Goal: Task Accomplishment & Management: Use online tool/utility

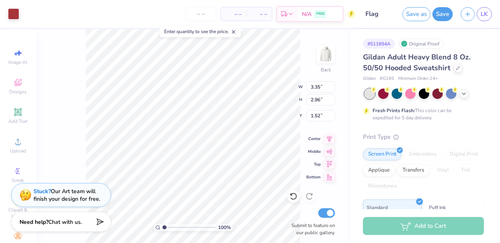
type input "1.52"
type input "4.65"
type input "4.11"
type input "1.34"
type input "0.50"
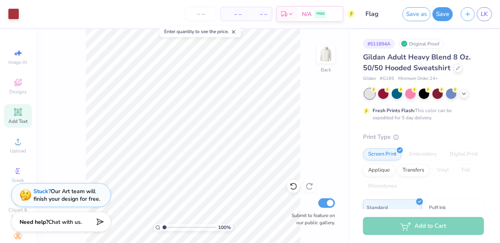
click at [17, 114] on icon at bounding box center [18, 112] width 6 height 6
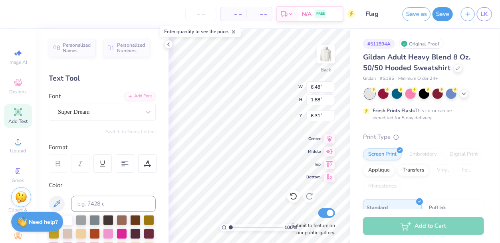
scroll to position [0, 1]
type textarea "HCHS Flag Football"
type input "15.47"
type input "5.49"
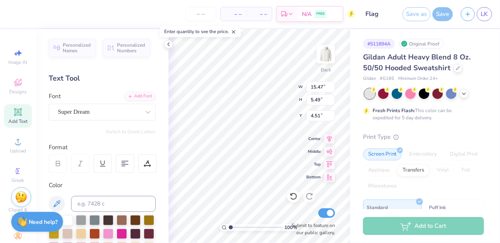
type input "4.51"
type input "7.68"
type input "2.72"
type input "7.27"
type textarea "HCHS"
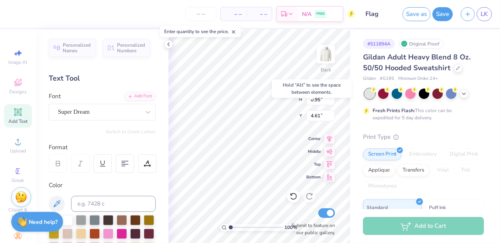
type input "4.61"
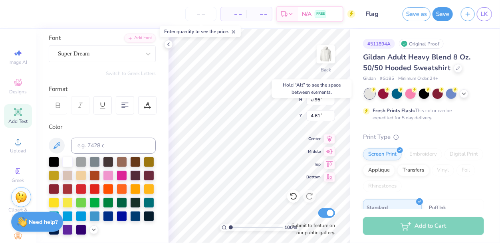
scroll to position [60, 0]
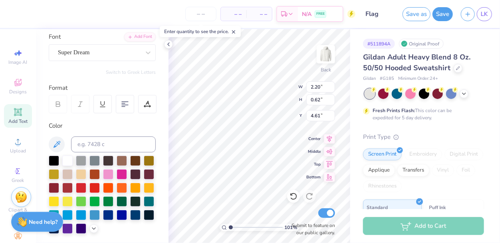
type input "1.01368126293292"
type input "2.20"
type input "0.62"
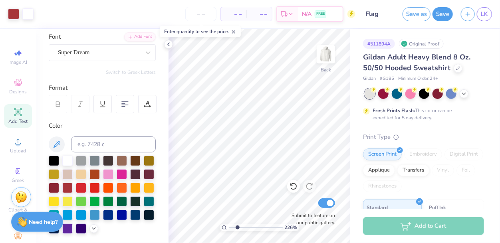
type input "1.91"
click at [235, 227] on input "range" at bounding box center [256, 227] width 54 height 7
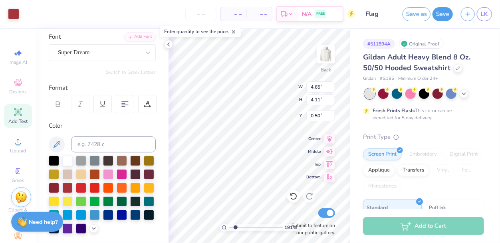
type input "4.65"
type input "4.11"
type input "0.50"
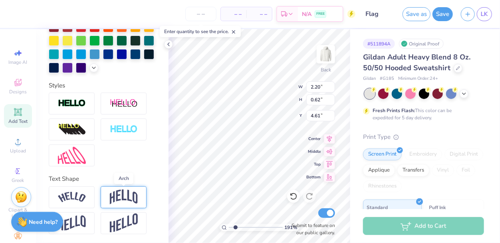
click at [114, 202] on img at bounding box center [124, 197] width 28 height 15
type input "0.99"
type input "4.43"
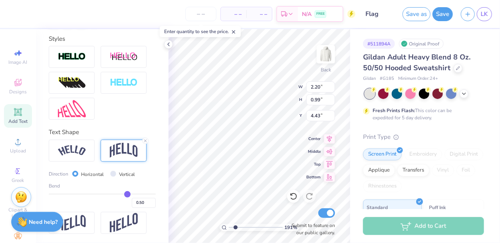
click at [63, 174] on span "Direction" at bounding box center [59, 174] width 20 height 7
click at [119, 172] on label "Vertical" at bounding box center [127, 174] width 16 height 7
click at [116, 172] on input "Vertical" at bounding box center [113, 174] width 6 height 6
radio input "true"
type input "0.62"
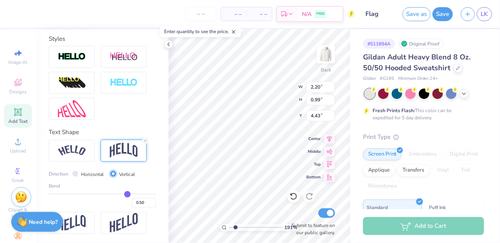
type input "4.61"
click at [87, 174] on label "Horizontal" at bounding box center [93, 174] width 23 height 7
click at [78, 174] on input "Horizontal" at bounding box center [75, 174] width 6 height 6
radio input "true"
type input "0.99"
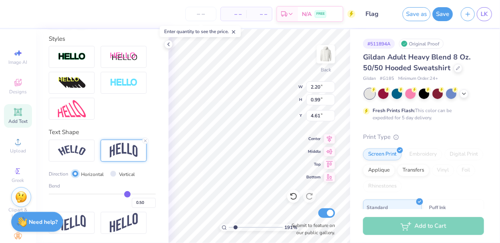
type input "4.43"
type input "0.44"
type input "0.43"
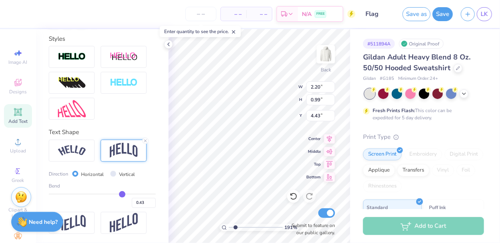
type input "0.39"
type input "0.36"
type input "0.35"
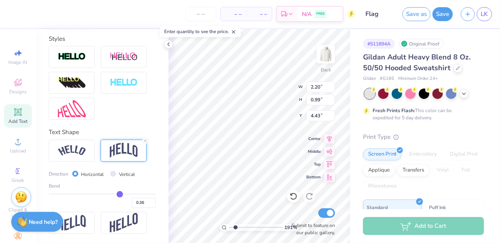
type input "0.35"
type input "0.32"
type input "0.3"
type input "0.30"
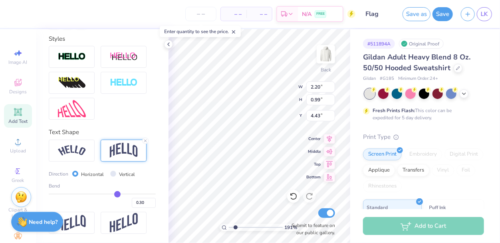
type input "0.29"
type input "0.27"
type input "0.26"
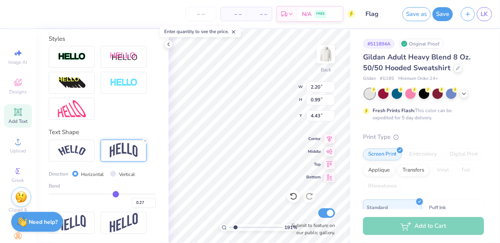
type input "0.26"
type input "0.25"
type input "0.24"
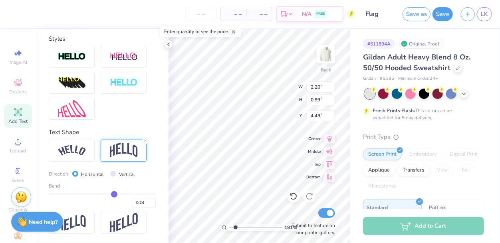
type input "0.23"
type input "0.22"
type input "0.21"
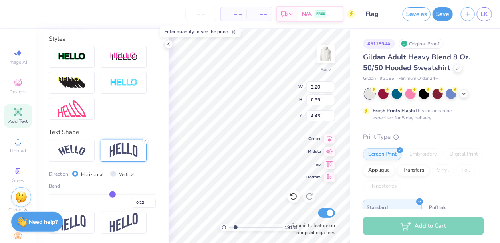
type input "0.21"
type input "0.2"
type input "0.20"
type input "0.19"
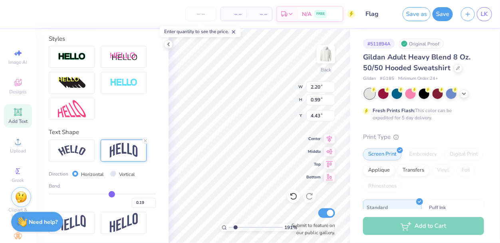
type input "0.18"
type input "0.17"
type input "0.16"
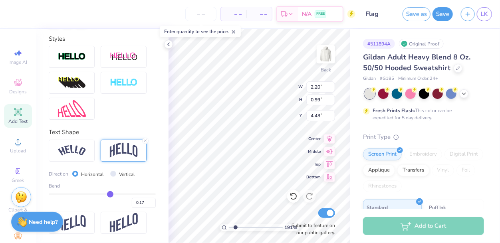
type input "0.16"
type input "0.14"
type input "0.12"
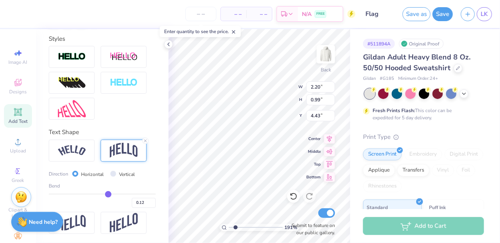
type input "0.11"
type input "0.09"
type input "0.07"
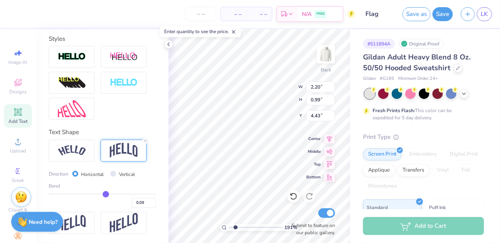
type input "0.07"
type input "0.06"
type input "0.03"
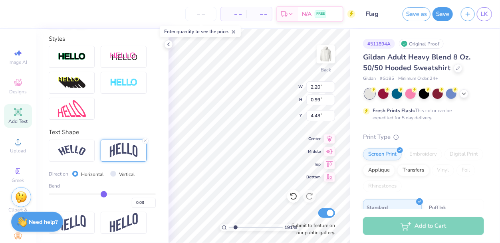
type input "-0.01"
type input "-0.02"
type input "-0.05"
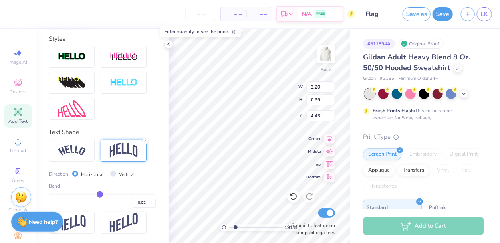
type input "-0.05"
type input "-0.08"
type input "-0.1"
type input "-0.10"
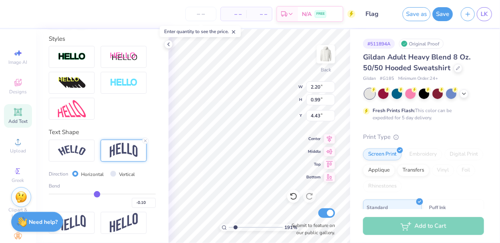
type input "-0.12"
type input "-0.13"
type input "-0.14"
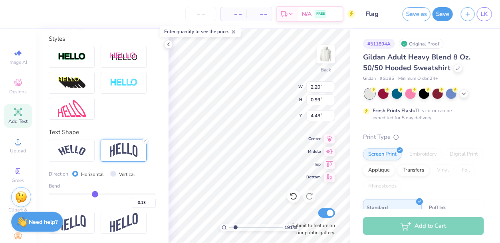
type input "-0.14"
type input "-0.16"
type input "-0.18"
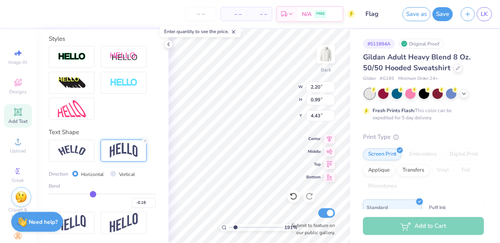
type input "-0.19"
type input "-0.2"
type input "-0.20"
type input "-0.21"
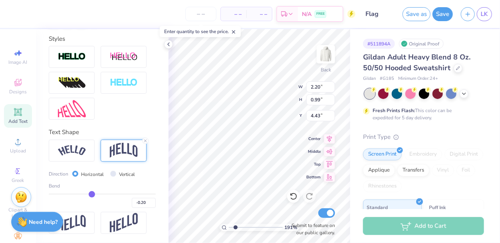
type input "-0.21"
type input "-0.25"
type input "-0.32"
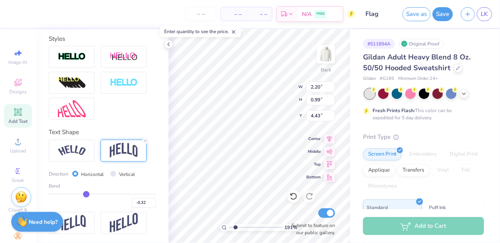
type input "-0.35"
type input "-0.4"
type input "-0.40"
type input "-0.43"
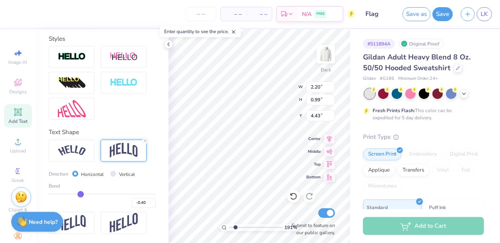
type input "-0.43"
type input "-0.44"
type input "-0.46"
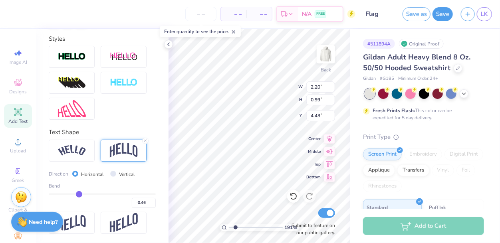
type input "-0.48"
type input "-0.49"
type input "-0.5"
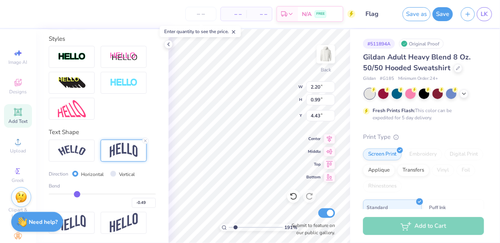
type input "-0.50"
type input "-0.52"
type input "-0.53"
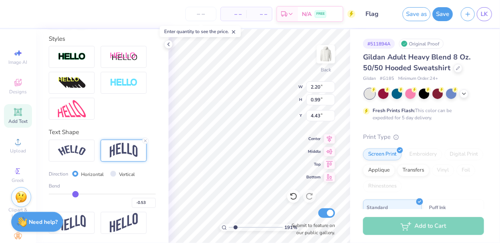
type input "-0.55"
type input "-0.57"
type input "-0.58"
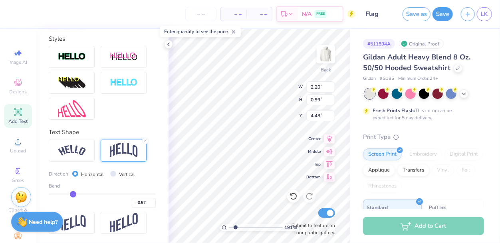
type input "-0.58"
type input "-0.59"
type input "-0.6"
type input "-0.60"
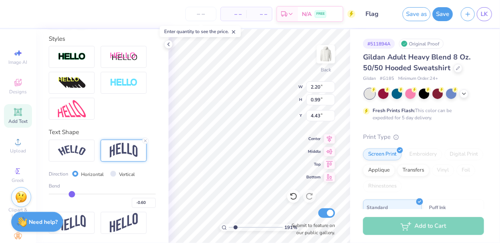
type input "-0.62"
type input "-0.63"
type input "-0.65"
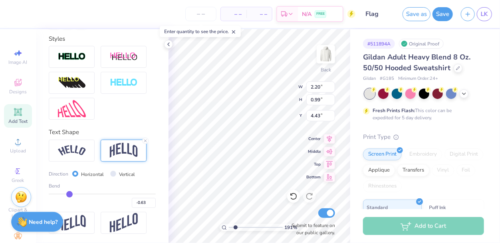
type input "-0.65"
drag, startPoint x: 125, startPoint y: 193, endPoint x: 69, endPoint y: 194, distance: 56.7
type input "-0.67"
click at [69, 194] on input "range" at bounding box center [102, 194] width 107 height 1
type input "-0.67"
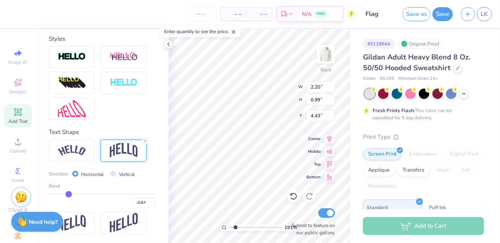
type input "1.15"
type input "4.35"
type input "-0.65"
type input "-0.63"
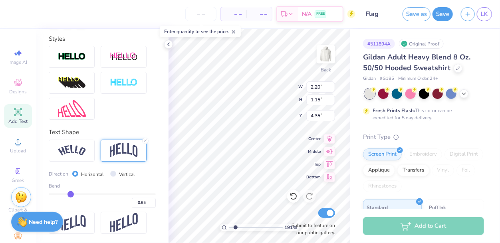
type input "-0.63"
type input "-0.52"
type input "-0.5"
type input "-0.50"
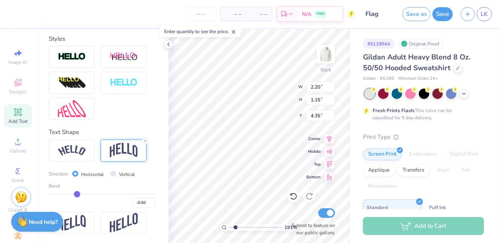
type input "-0.49"
type input "-0.48"
drag, startPoint x: 69, startPoint y: 194, endPoint x: 78, endPoint y: 195, distance: 9.3
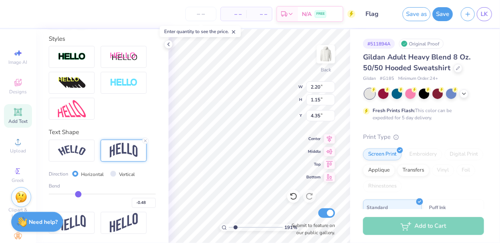
type input "-0.48"
click at [78, 195] on input "range" at bounding box center [102, 194] width 107 height 1
type input "0.97"
type input "4.44"
type input "-0.46"
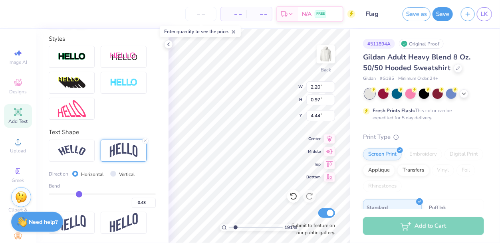
type input "-0.46"
type input "-0.45"
type input "-0.42"
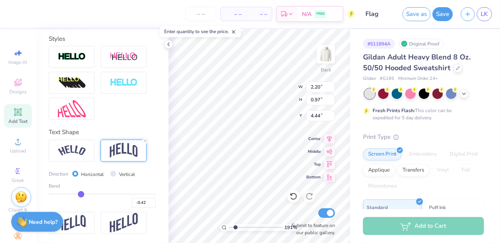
type input "-0.39"
type input "-0.38"
type input "-0.36"
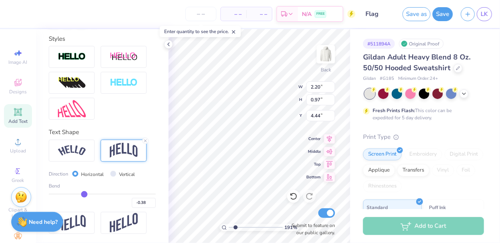
type input "-0.36"
type input "-0.34"
type input "-0.33"
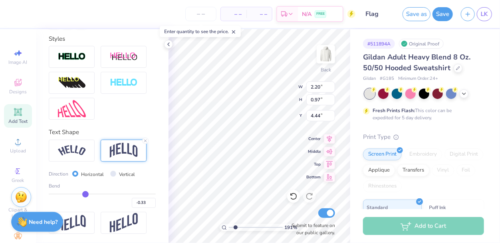
type input "-0.32"
type input "-0.31"
type input "-0.3"
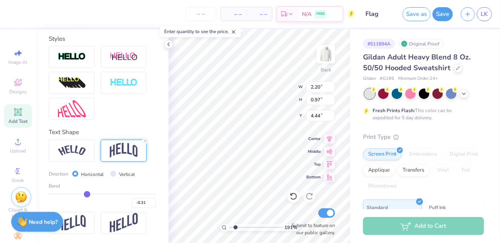
type input "-0.30"
drag, startPoint x: 78, startPoint y: 195, endPoint x: 87, endPoint y: 194, distance: 9.2
type input "-0.29"
click at [87, 194] on input "range" at bounding box center [102, 194] width 107 height 1
type input "-0.29"
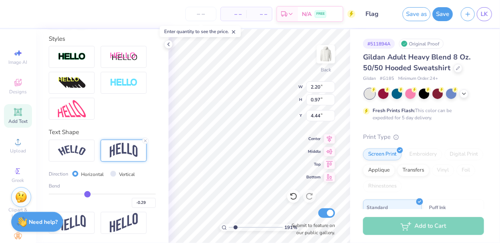
type input "0.81"
type input "4.52"
type input "-0.28"
type input "-0.26"
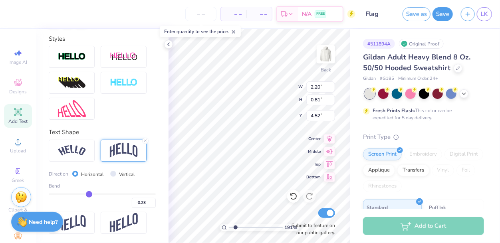
type input "-0.26"
type input "-0.23"
drag, startPoint x: 87, startPoint y: 194, endPoint x: 95, endPoint y: 193, distance: 8.5
click at [95, 194] on input "range" at bounding box center [102, 194] width 107 height 1
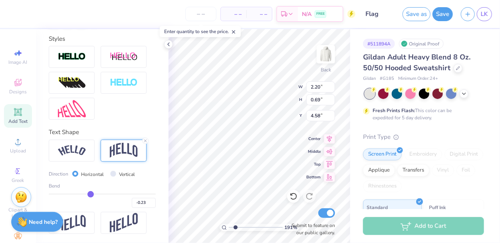
drag, startPoint x: 95, startPoint y: 193, endPoint x: 90, endPoint y: 194, distance: 5.3
click at [90, 194] on input "range" at bounding box center [102, 194] width 107 height 1
click at [258, 227] on input "range" at bounding box center [256, 227] width 54 height 7
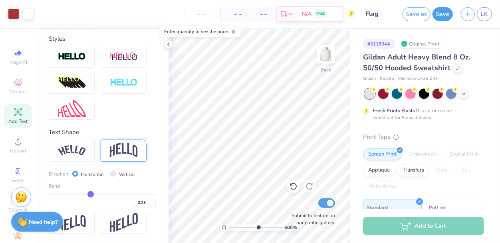
click at [19, 117] on div "Add Text" at bounding box center [18, 116] width 28 height 24
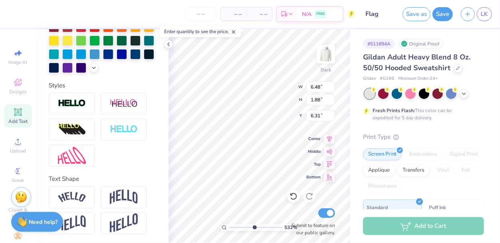
scroll to position [0, 1]
click at [246, 230] on input "range" at bounding box center [256, 227] width 54 height 7
click at [243, 227] on input "range" at bounding box center [256, 227] width 54 height 7
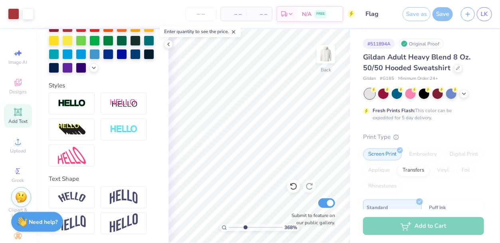
click at [234, 226] on input "range" at bounding box center [256, 227] width 54 height 7
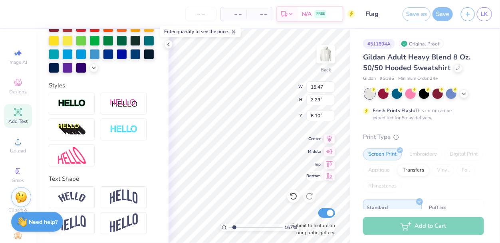
click at [315, 179] on div "167 % Back W 15.47 15.47 " H 2.29 2.29 " Y 6.10 6.10 " Center Middle Top Bottom…" at bounding box center [260, 136] width 182 height 214
click at [265, 226] on input "range" at bounding box center [256, 227] width 54 height 7
click at [254, 228] on input "range" at bounding box center [256, 227] width 54 height 7
click at [243, 228] on input "range" at bounding box center [256, 227] width 54 height 7
click at [236, 228] on input "range" at bounding box center [256, 227] width 54 height 7
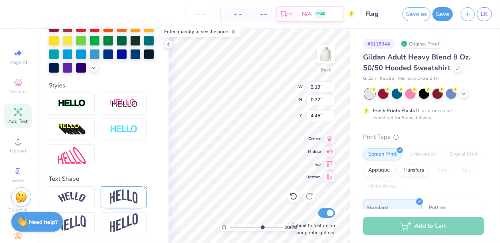
click at [262, 228] on input "range" at bounding box center [256, 227] width 54 height 7
click at [249, 227] on input "range" at bounding box center [256, 227] width 54 height 7
click at [76, 204] on div at bounding box center [72, 198] width 46 height 22
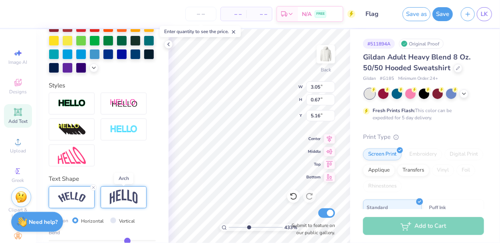
click at [119, 201] on img at bounding box center [124, 197] width 28 height 15
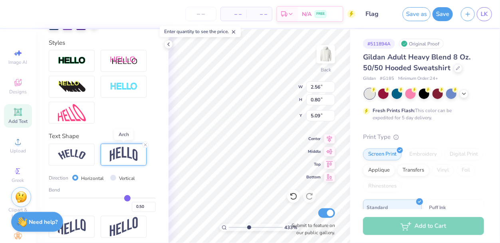
scroll to position [265, 0]
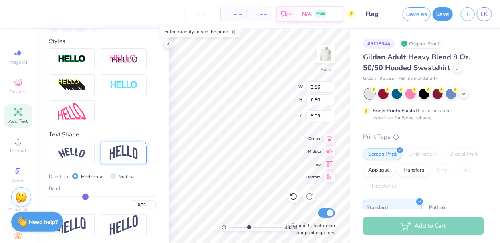
click at [85, 196] on input "range" at bounding box center [102, 196] width 107 height 1
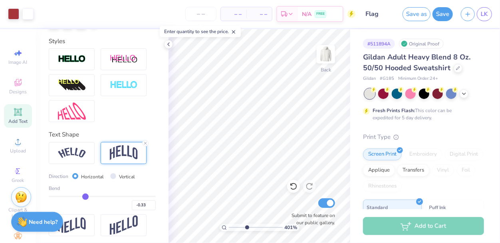
click at [233, 229] on input "range" at bounding box center [256, 227] width 54 height 7
click at [238, 228] on input "range" at bounding box center [256, 227] width 54 height 7
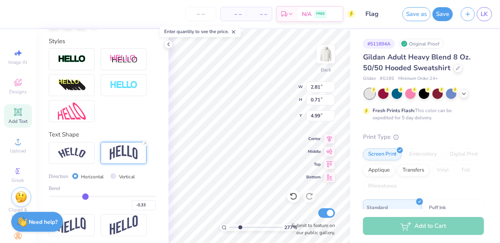
click at [254, 227] on input "range" at bounding box center [256, 227] width 54 height 7
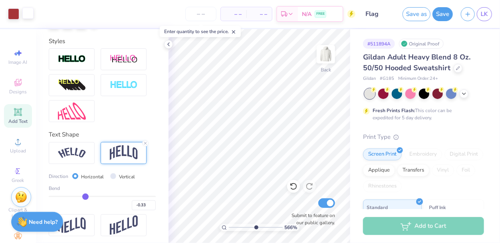
click at [28, 13] on div at bounding box center [27, 13] width 11 height 11
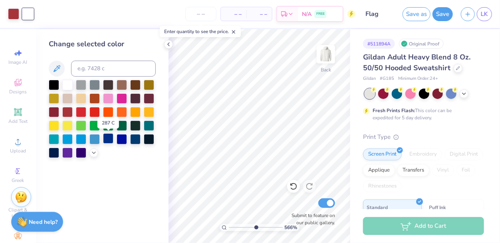
click at [111, 138] on div at bounding box center [108, 138] width 10 height 10
click at [56, 85] on div at bounding box center [54, 84] width 10 height 10
click at [169, 45] on polyline at bounding box center [169, 44] width 2 height 3
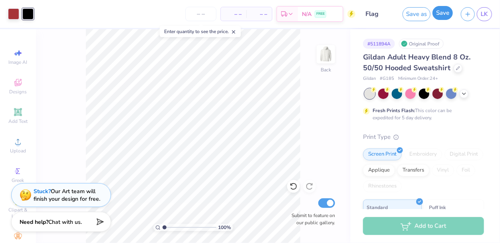
click at [439, 16] on button "Save" at bounding box center [443, 13] width 20 height 14
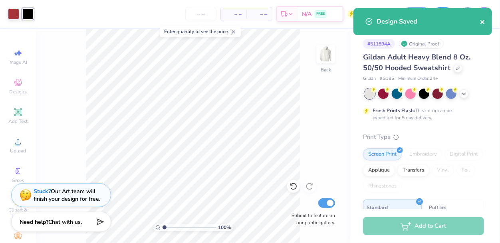
click at [481, 22] on icon "close" at bounding box center [483, 22] width 6 height 6
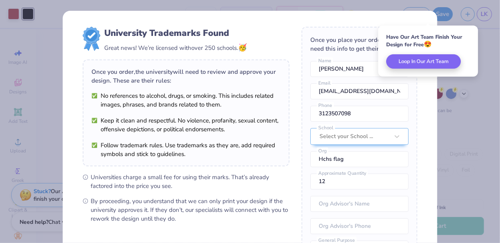
scroll to position [104, 0]
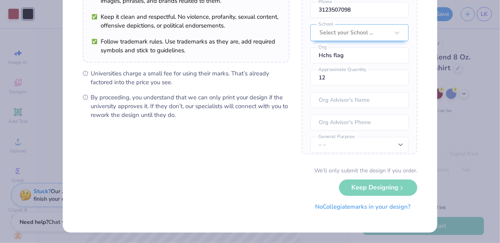
click at [350, 207] on button "No Collegiate marks in your design?" at bounding box center [362, 207] width 109 height 16
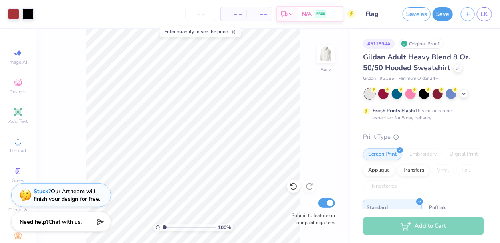
scroll to position [13, 0]
click at [485, 13] on span "LK" at bounding box center [484, 14] width 7 height 9
click at [184, 230] on input "range" at bounding box center [190, 227] width 54 height 7
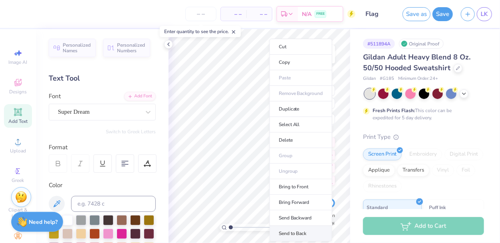
click at [304, 229] on li "Send to Back" at bounding box center [301, 234] width 63 height 16
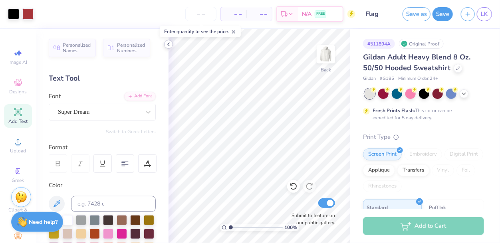
click at [169, 46] on polyline at bounding box center [169, 44] width 2 height 3
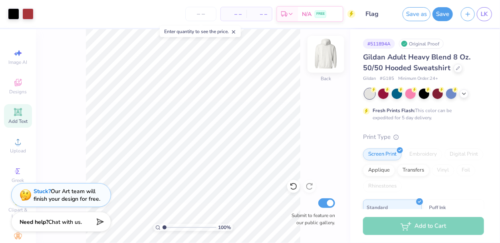
click at [334, 59] on img at bounding box center [326, 54] width 32 height 32
click at [182, 227] on input "range" at bounding box center [190, 227] width 54 height 7
drag, startPoint x: 182, startPoint y: 228, endPoint x: 127, endPoint y: 228, distance: 54.3
click at [163, 228] on input "range" at bounding box center [190, 227] width 54 height 7
click at [330, 64] on img at bounding box center [326, 54] width 32 height 32
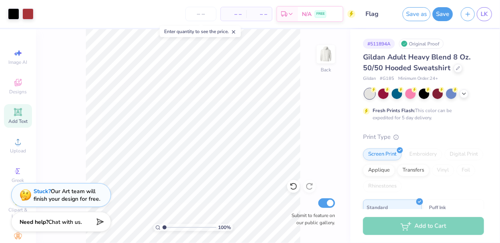
type input "6.57"
click at [194, 225] on input "range" at bounding box center [190, 227] width 54 height 7
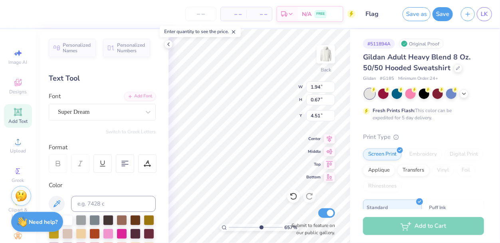
type input "1.66"
type input "0.58"
type input "4.61"
click at [79, 104] on div "Super Dream" at bounding box center [102, 112] width 107 height 17
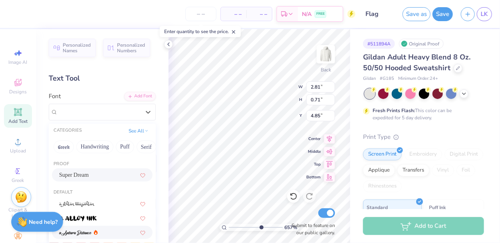
scroll to position [84, 0]
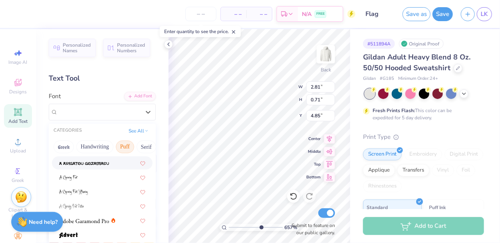
click at [118, 148] on button "Puff" at bounding box center [125, 147] width 18 height 13
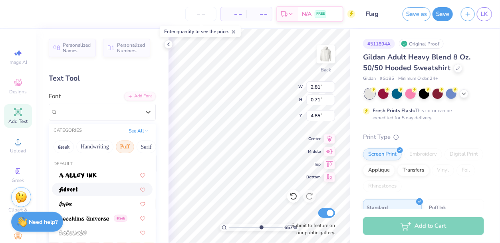
click at [91, 188] on div at bounding box center [102, 189] width 86 height 8
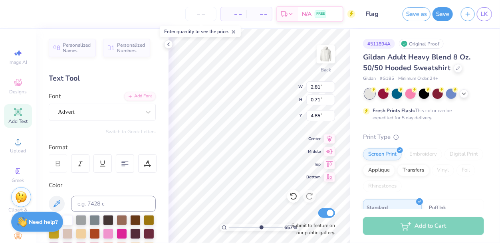
type input "2.91"
type input "0.79"
type input "4.81"
click at [110, 118] on div "Advert" at bounding box center [102, 112] width 107 height 17
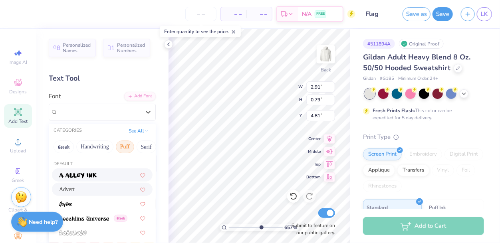
click at [114, 173] on div at bounding box center [102, 175] width 86 height 8
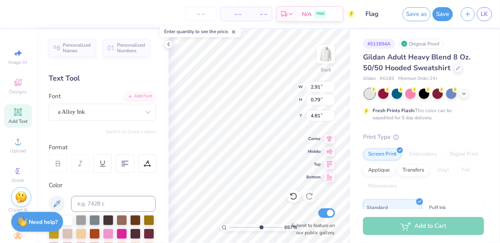
type input "3.81"
type input "0.80"
type input "4.80"
click at [103, 109] on div "a Alloy Ink" at bounding box center [99, 112] width 84 height 12
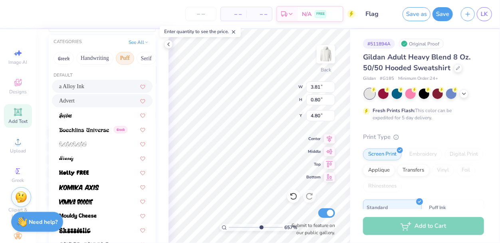
scroll to position [89, 0]
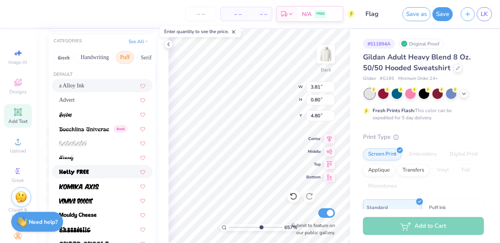
click at [98, 169] on div at bounding box center [102, 172] width 86 height 8
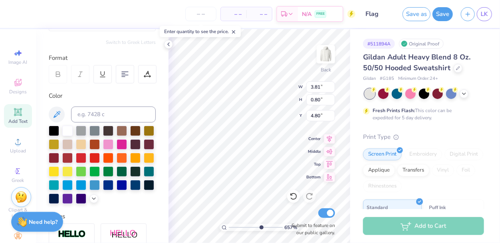
type input "2.84"
type input "0.67"
type input "4.87"
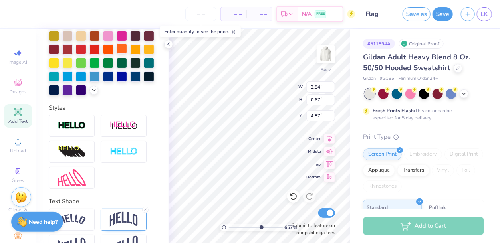
scroll to position [0, 0]
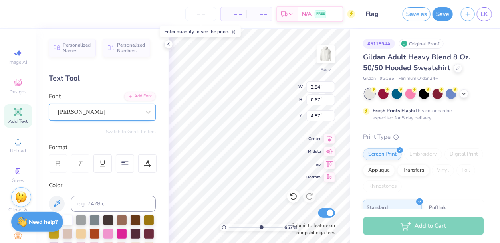
click at [88, 116] on div "Holly FREE" at bounding box center [99, 112] width 84 height 12
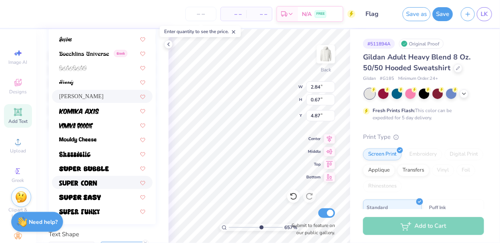
scroll to position [165, 0]
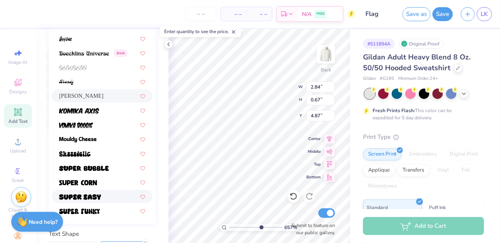
click at [97, 193] on span at bounding box center [80, 197] width 42 height 8
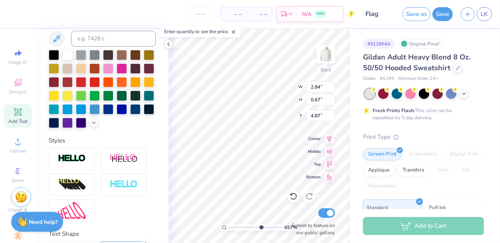
type input "3.41"
type input "0.76"
type input "4.82"
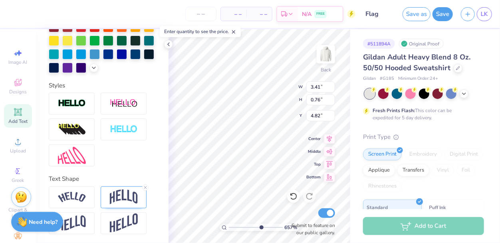
scroll to position [0, 0]
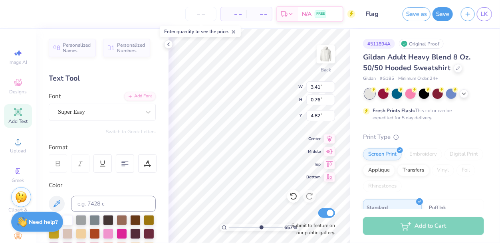
type input "3.41"
type input "0.76"
type input "4.82"
type input "4.85"
click at [82, 109] on div "Super Easy" at bounding box center [99, 112] width 84 height 12
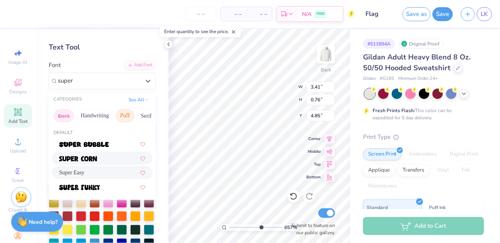
click at [71, 111] on button "Greek" at bounding box center [64, 115] width 20 height 13
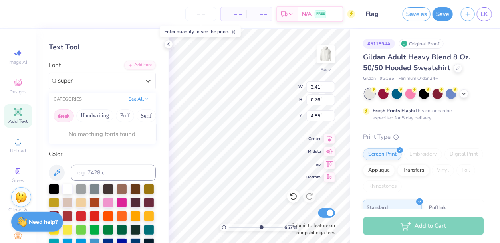
click at [131, 101] on button "See All" at bounding box center [138, 99] width 25 height 8
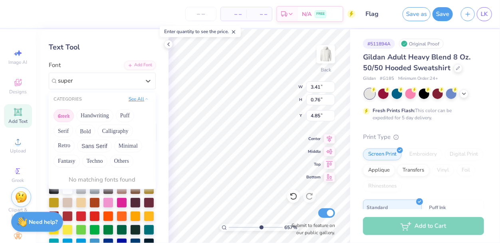
click at [133, 98] on button "See All" at bounding box center [138, 99] width 25 height 8
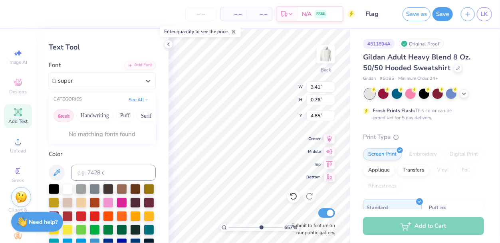
click at [68, 116] on button "Greek" at bounding box center [64, 115] width 20 height 13
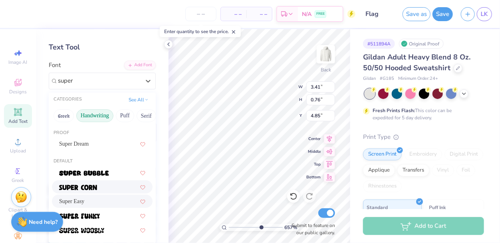
click at [84, 116] on button "Handwriting" at bounding box center [94, 115] width 37 height 13
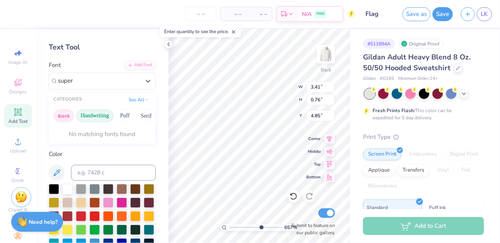
click at [68, 116] on button "Greek" at bounding box center [64, 115] width 20 height 13
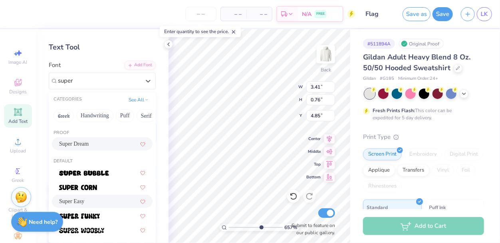
click at [73, 137] on div "Super Dream" at bounding box center [102, 143] width 101 height 13
type input "super"
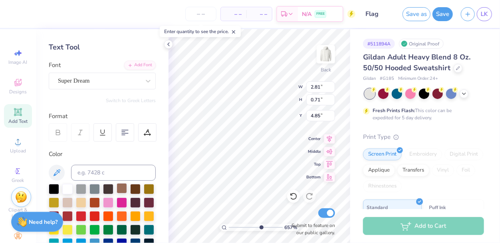
type input "2.81"
type input "0.71"
click at [169, 42] on icon at bounding box center [168, 44] width 6 height 6
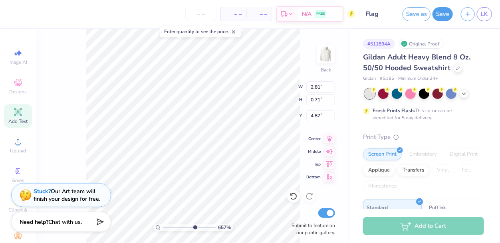
type input "4.85"
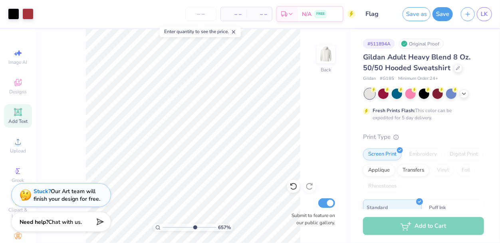
click at [171, 227] on input "range" at bounding box center [190, 227] width 54 height 7
click at [169, 228] on input "range" at bounding box center [190, 227] width 54 height 7
drag, startPoint x: 170, startPoint y: 227, endPoint x: 150, endPoint y: 227, distance: 20.0
click at [163, 227] on input "range" at bounding box center [190, 227] width 54 height 7
type input "6.86"
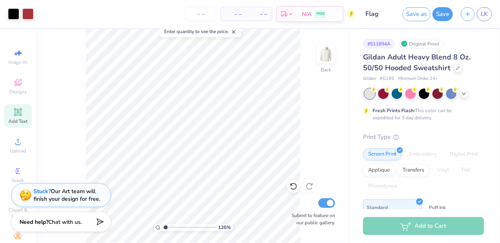
click at [196, 227] on input "range" at bounding box center [190, 227] width 54 height 7
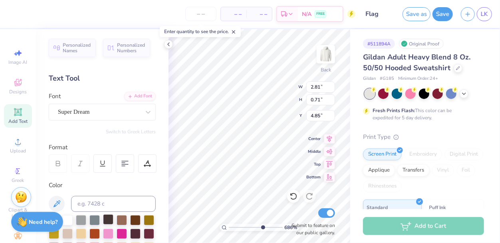
scroll to position [221, 0]
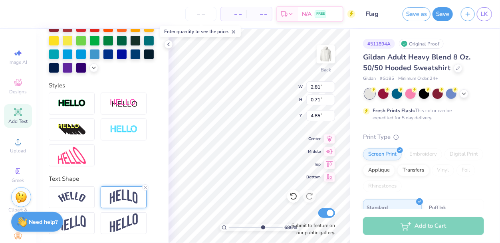
click at [110, 196] on img at bounding box center [124, 197] width 28 height 15
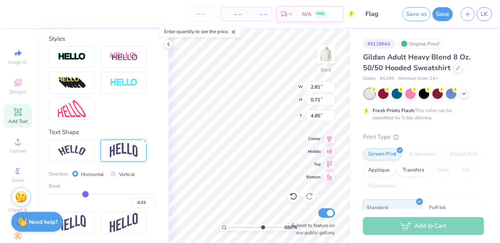
click at [88, 194] on input "range" at bounding box center [102, 194] width 107 height 1
type input "-0.25"
click at [89, 194] on input "range" at bounding box center [102, 194] width 107 height 1
type input "-0.14"
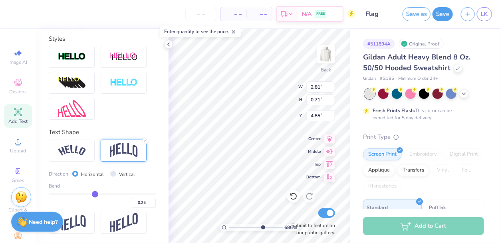
click at [95, 194] on input "range" at bounding box center [102, 194] width 107 height 1
type input "-0.14"
type input "0.63"
type input "4.89"
type input "0.53"
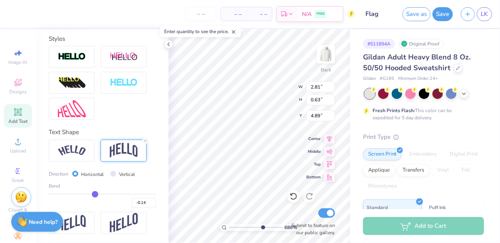
type input "4.94"
type input "-0.01"
click at [101, 194] on input "range" at bounding box center [102, 194] width 107 height 1
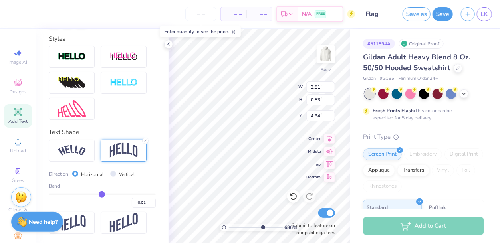
type input "0.42"
type input "4.99"
click at [99, 194] on input "range" at bounding box center [102, 194] width 107 height 1
click at [95, 195] on div "-0.01" at bounding box center [102, 201] width 107 height 14
type input "-0.11"
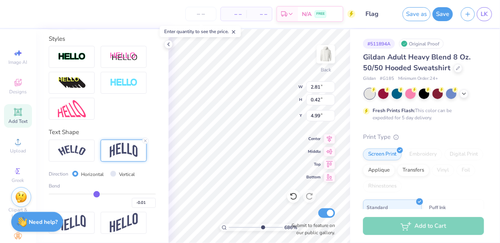
type input "-0.11"
click at [97, 194] on input "range" at bounding box center [102, 194] width 107 height 1
type input "0.50"
type input "4.95"
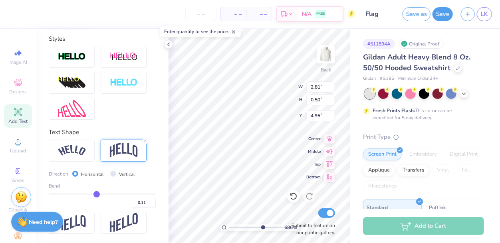
type input "-0.22"
click at [91, 194] on input "range" at bounding box center [102, 194] width 107 height 1
type input "0.60"
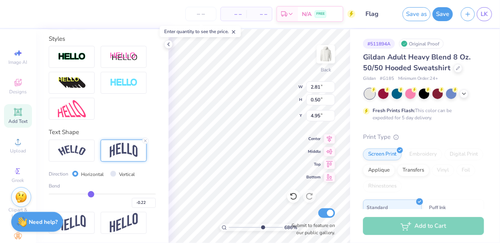
type input "4.90"
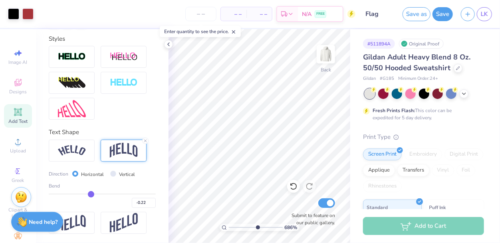
click at [257, 229] on input "range" at bounding box center [256, 227] width 54 height 7
click at [248, 227] on input "range" at bounding box center [256, 227] width 54 height 7
click at [241, 227] on input "range" at bounding box center [256, 227] width 54 height 7
click at [234, 226] on input "range" at bounding box center [256, 227] width 54 height 7
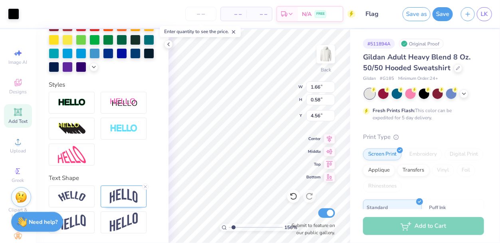
scroll to position [221, 0]
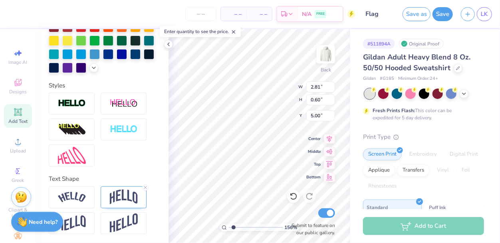
type input "6.2"
click at [258, 227] on input "range" at bounding box center [256, 227] width 54 height 7
type input "1.66"
type input "0.58"
type input "4.66"
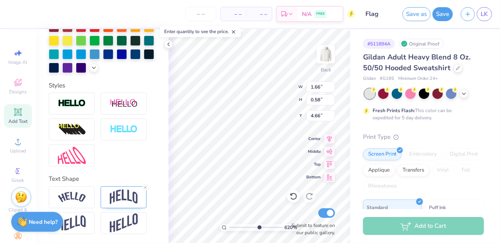
type input "0.59"
type input "4.65"
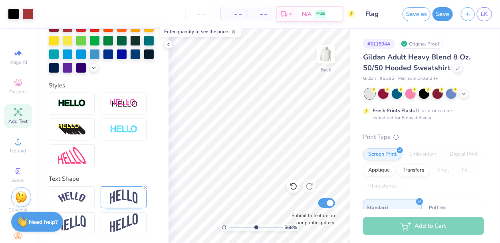
click at [453, 13] on div "Save as Save LK" at bounding box center [451, 14] width 97 height 28
click at [450, 14] on button "Save" at bounding box center [443, 13] width 20 height 14
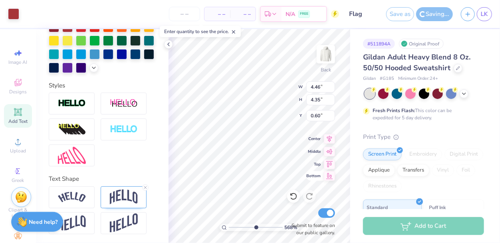
type input "5.67803742116452"
type input "4.46"
type input "4.35"
type input "0.60"
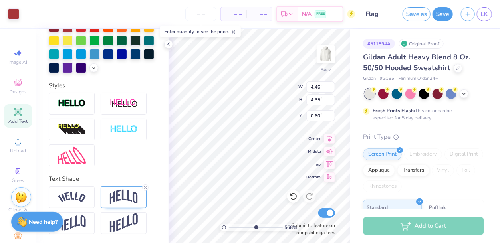
type input "5.67803742116452"
type input "2.81"
type input "0.60"
type input "5.10"
type input "5.67803742116452"
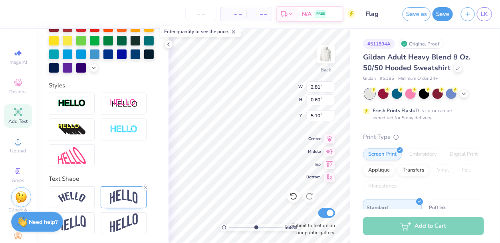
type input "1.66"
type input "0.59"
type input "4.65"
type input "5.67803742116452"
type input "0.58"
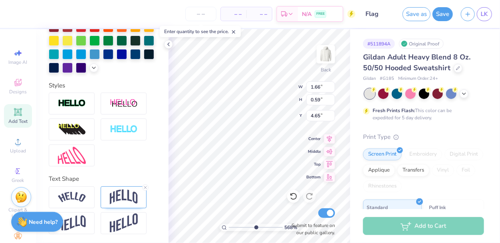
type input "4.66"
type input "5.67803742116452"
type input "0.61"
type input "5.08"
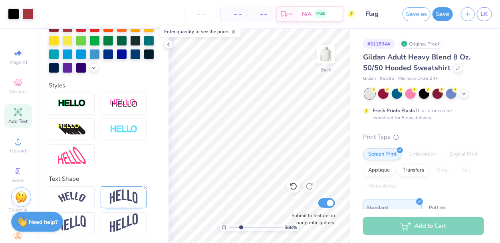
click at [241, 228] on input "range" at bounding box center [256, 227] width 54 height 7
click at [232, 229] on input "range" at bounding box center [256, 227] width 54 height 7
drag, startPoint x: 232, startPoint y: 229, endPoint x: 221, endPoint y: 230, distance: 11.6
click at [229, 230] on input "range" at bounding box center [256, 227] width 54 height 7
type input "5.14"
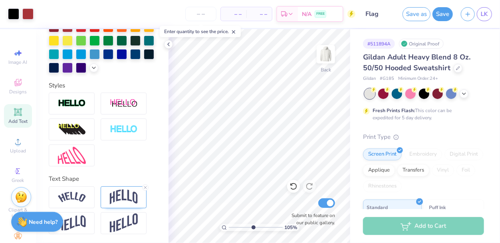
click at [253, 227] on input "range" at bounding box center [256, 227] width 54 height 7
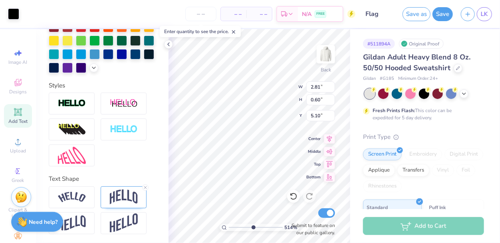
type input "2.81"
type input "0.60"
type input "5.10"
type input "1.66"
type input "0.58"
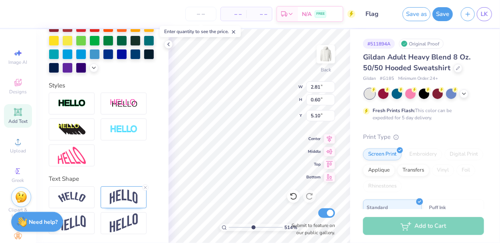
type input "4.66"
click at [241, 228] on input "range" at bounding box center [256, 227] width 54 height 7
drag, startPoint x: 241, startPoint y: 228, endPoint x: 210, endPoint y: 231, distance: 30.5
type input "1"
click at [229, 231] on input "range" at bounding box center [256, 227] width 54 height 7
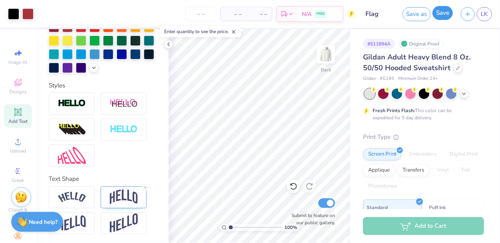
click at [449, 14] on button "Save" at bounding box center [443, 13] width 20 height 14
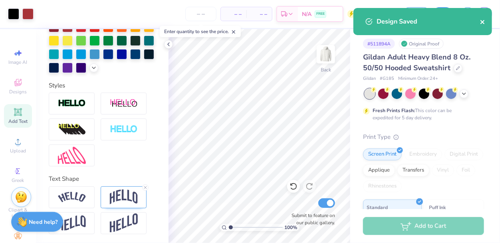
click at [484, 24] on icon "close" at bounding box center [483, 22] width 6 height 6
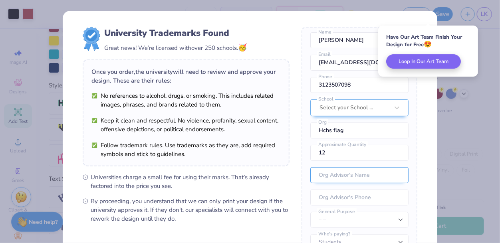
scroll to position [104, 0]
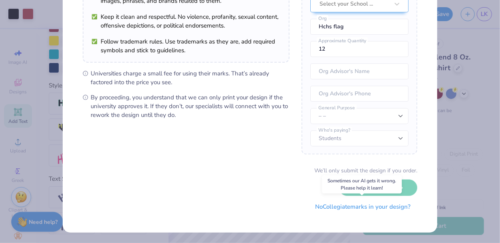
click at [344, 208] on button "No Collegiate marks in your design?" at bounding box center [362, 207] width 109 height 16
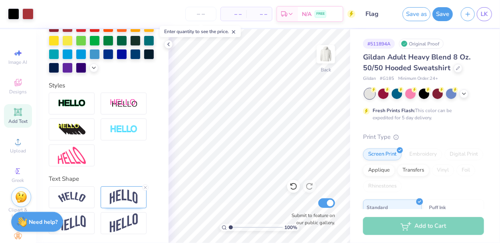
scroll to position [13, 0]
click at [239, 14] on span "– –" at bounding box center [234, 14] width 16 height 8
click at [206, 14] on input "number" at bounding box center [200, 14] width 31 height 14
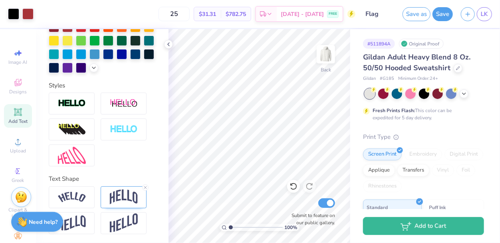
type input "25"
click at [163, 11] on div "25 $31.31 Per Item $782.75 Total Est. Delivery Sep 7 - 10 FREE" at bounding box center [197, 14] width 318 height 28
click at [330, 57] on img at bounding box center [326, 54] width 32 height 32
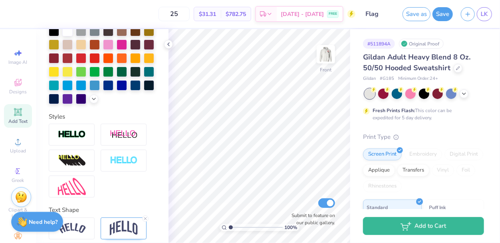
scroll to position [221, 0]
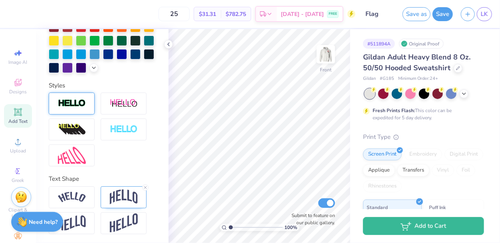
click at [88, 104] on div at bounding box center [72, 104] width 46 height 22
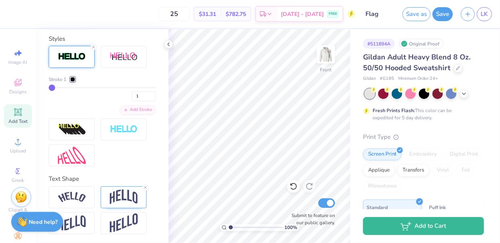
scroll to position [0, 0]
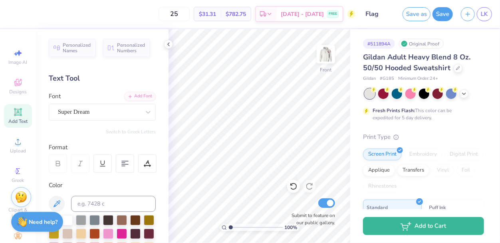
click at [20, 110] on icon at bounding box center [18, 112] width 6 height 6
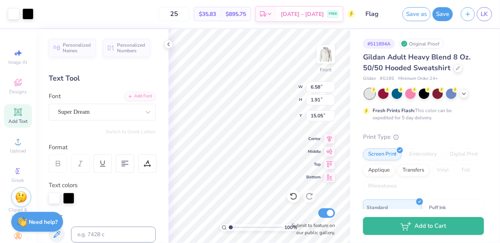
type input "6.62"
type input "1.94"
type input "15.03"
type textarea "@025"
type textarea "2025"
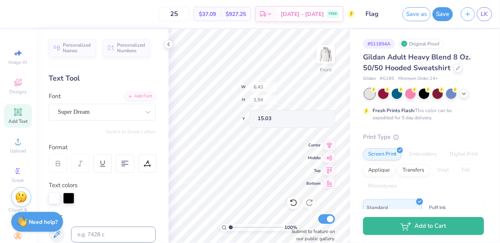
type input "6.00"
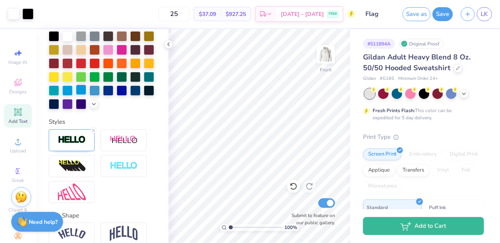
scroll to position [217, 0]
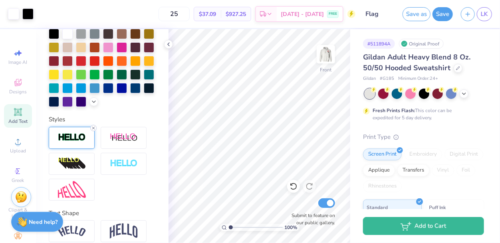
click at [93, 127] on icon at bounding box center [93, 128] width 5 height 5
click at [24, 119] on span "Add Text" at bounding box center [17, 121] width 19 height 6
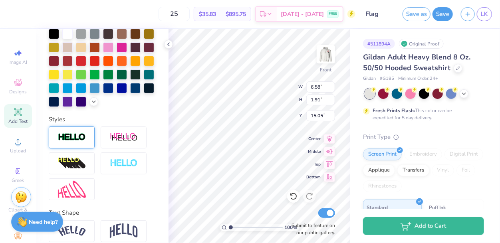
scroll to position [0, 0]
type textarea "A"
type textarea "A. Araujo N. Batsurri G. Brigden C. Brunell S. Cortez H. Darin A. DeBruin O. El…"
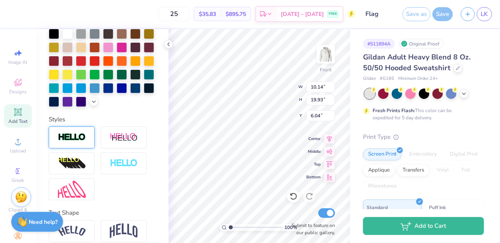
type input "4.76"
type input "9.34"
type input "16.62"
click at [441, 16] on button "Save" at bounding box center [443, 13] width 20 height 14
